Goal: Task Accomplishment & Management: Complete application form

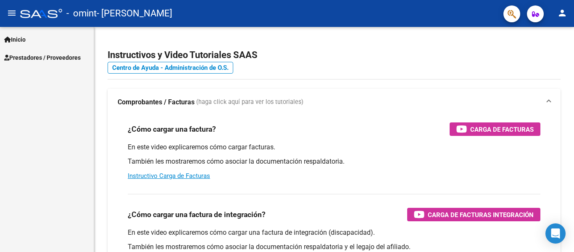
scroll to position [18210, 0]
click at [36, 59] on span "Prestadores / Proveedores" at bounding box center [42, 57] width 76 height 9
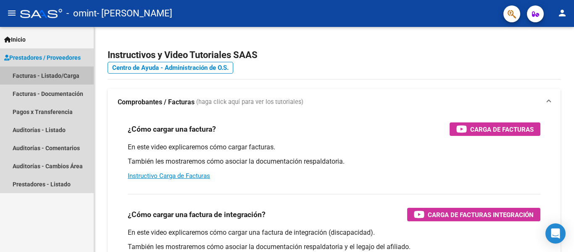
click at [39, 74] on link "Facturas - Listado/Carga" at bounding box center [47, 75] width 94 height 18
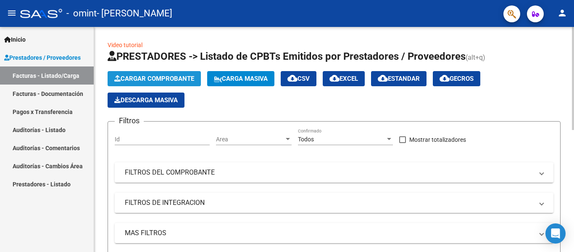
click at [135, 80] on span "Cargar Comprobante" at bounding box center [154, 79] width 80 height 8
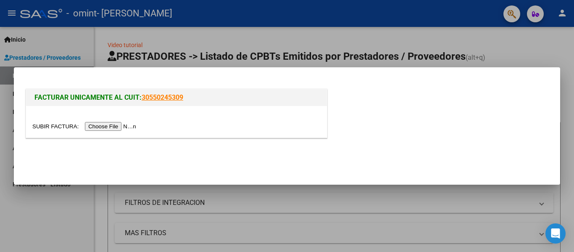
click at [114, 128] on input "file" at bounding box center [85, 126] width 106 height 9
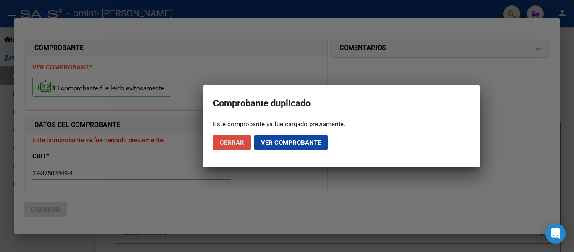
click at [235, 141] on span "Cerrar" at bounding box center [232, 143] width 24 height 8
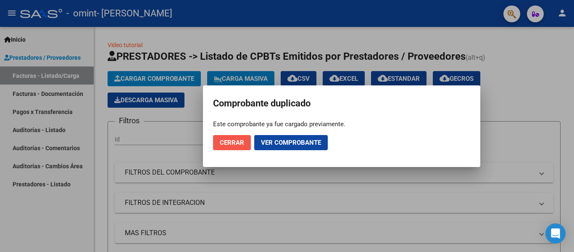
click at [227, 145] on span "Cerrar" at bounding box center [232, 143] width 24 height 8
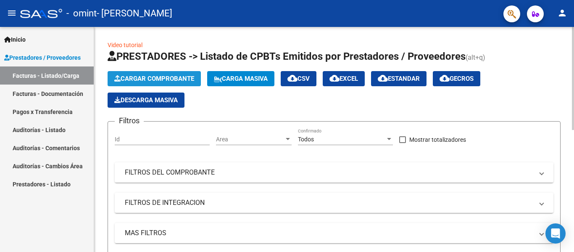
click at [156, 81] on span "Cargar Comprobante" at bounding box center [154, 79] width 80 height 8
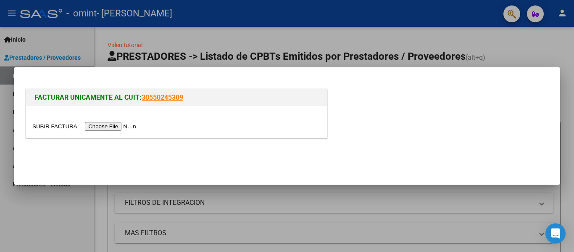
click at [112, 126] on input "file" at bounding box center [85, 126] width 106 height 9
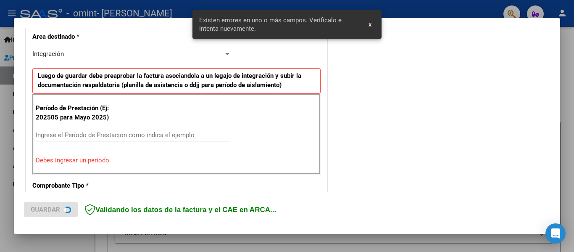
scroll to position [195, 0]
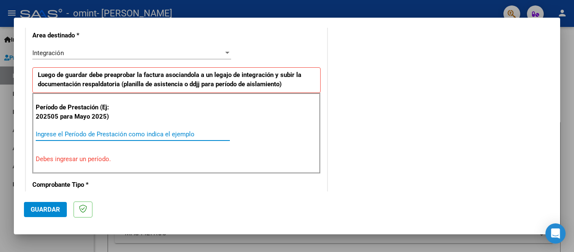
click at [125, 131] on input "Ingrese el Período de Prestación como indica el ejemplo" at bounding box center [133, 134] width 194 height 8
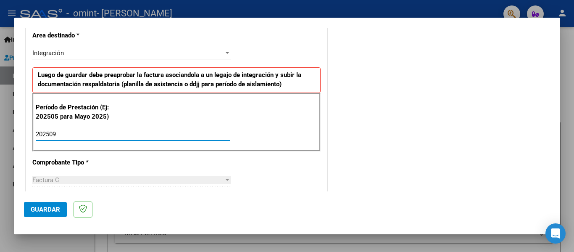
type input "202509"
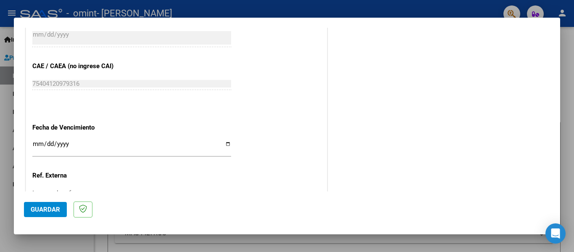
scroll to position [516, 0]
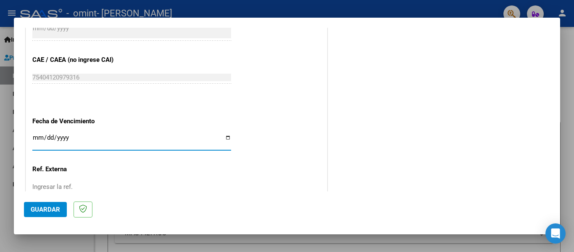
click at [222, 139] on input "Ingresar la fecha" at bounding box center [131, 140] width 199 height 13
type input "[DATE]"
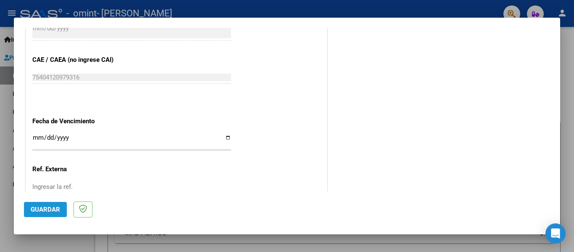
click at [56, 207] on span "Guardar" at bounding box center [45, 210] width 29 height 8
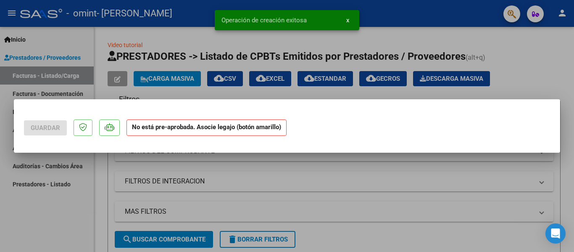
scroll to position [0, 0]
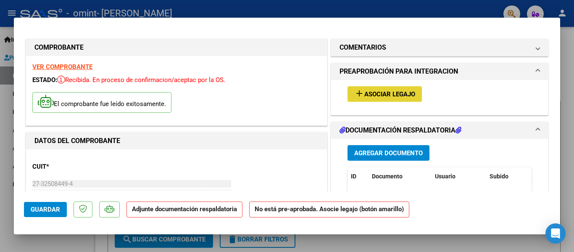
click at [389, 101] on button "add Asociar Legajo" at bounding box center [385, 94] width 74 height 16
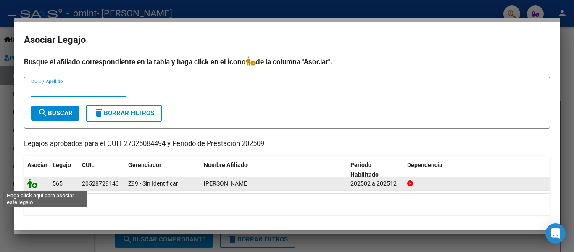
click at [32, 185] on icon at bounding box center [32, 183] width 10 height 9
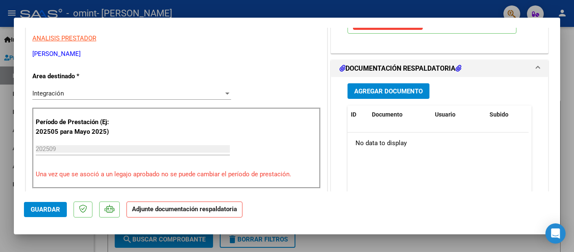
scroll to position [177, 0]
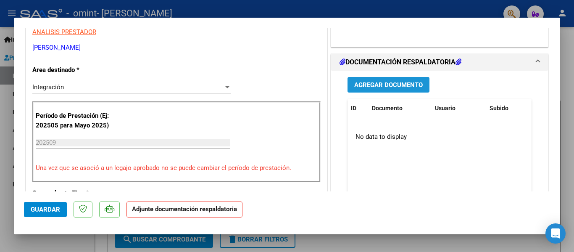
click at [401, 89] on span "Agregar Documento" at bounding box center [388, 85] width 69 height 8
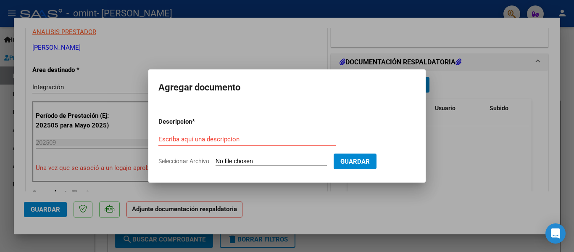
click at [248, 160] on input "Seleccionar Archivo" at bounding box center [271, 162] width 111 height 8
type input "C:\fakepath\Asist.[DATE].pdf"
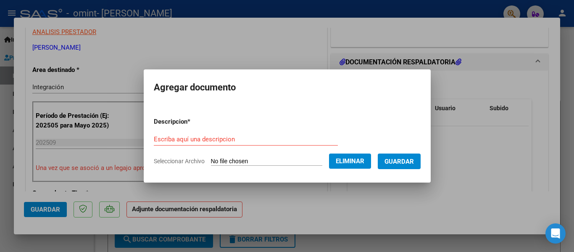
click at [169, 126] on p "Descripcion *" at bounding box center [194, 122] width 80 height 10
drag, startPoint x: 170, startPoint y: 132, endPoint x: 171, endPoint y: 138, distance: 5.6
click at [171, 138] on div "Escriba aquí una descripcion" at bounding box center [246, 139] width 184 height 13
click at [171, 138] on input "Escriba aquí una descripcion" at bounding box center [246, 139] width 184 height 8
type input "Asistencia septiembre 2025"
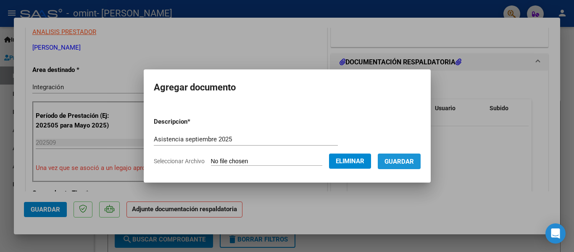
click at [397, 166] on button "Guardar" at bounding box center [399, 161] width 43 height 16
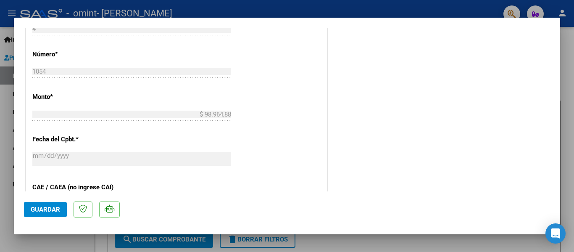
scroll to position [589, 0]
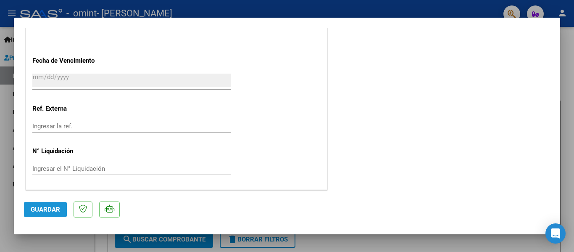
click at [50, 214] on button "Guardar" at bounding box center [45, 209] width 43 height 15
